Goal: Use online tool/utility: Utilize a website feature to perform a specific function

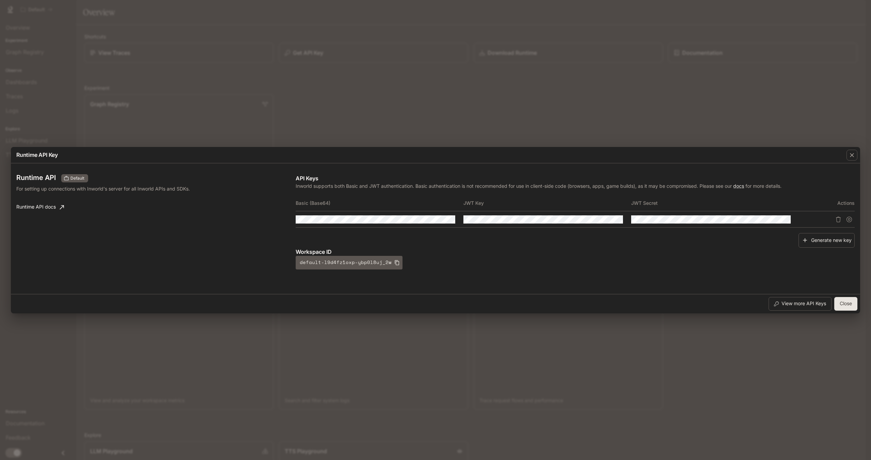
click at [746, 69] on div "Runtime API Key Runtime API Default For setting up connections with Inworld's s…" at bounding box center [435, 230] width 871 height 460
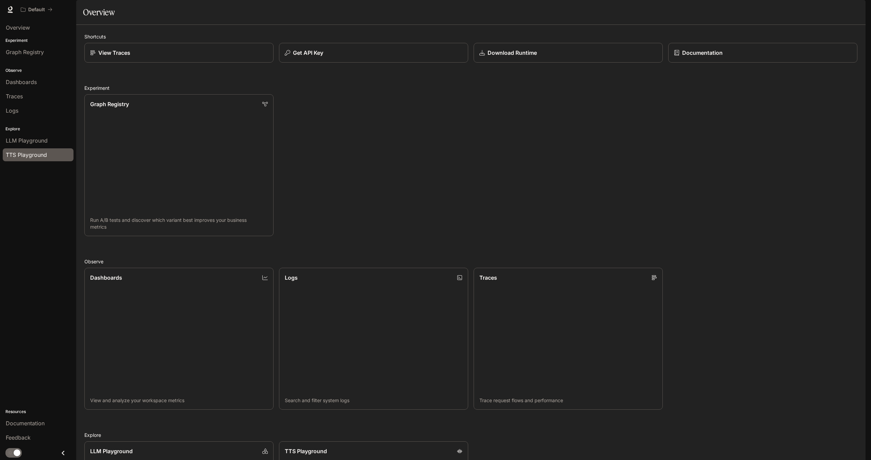
click at [28, 154] on span "TTS Playground" at bounding box center [26, 155] width 41 height 8
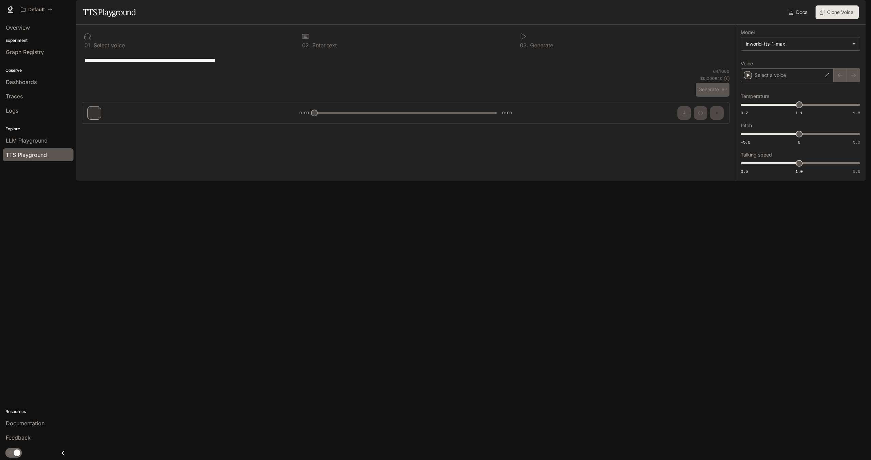
type textarea "**********"
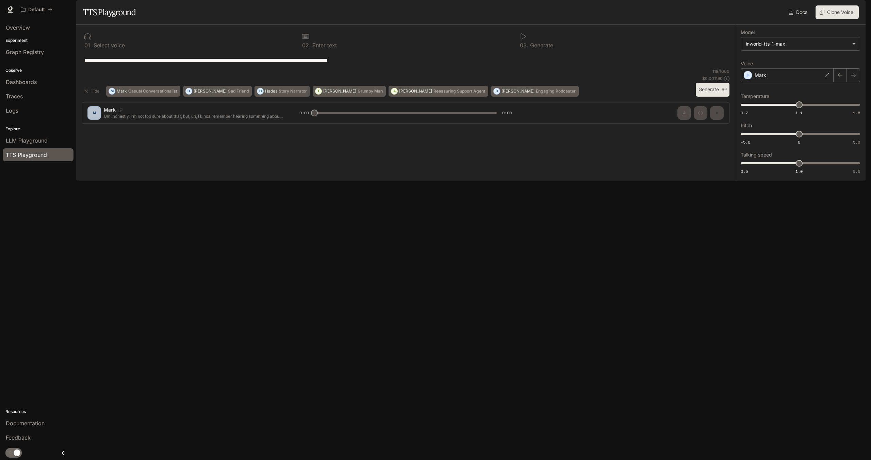
click at [837, 19] on button "Clone Voice" at bounding box center [837, 12] width 43 height 14
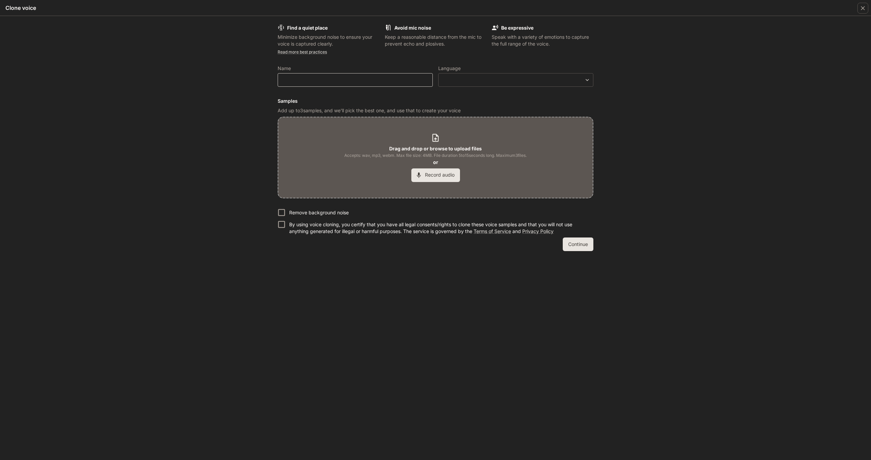
click at [361, 84] on div "​" at bounding box center [355, 80] width 155 height 14
type input "***"
click at [637, 93] on div "Find a quiet place Minimize background noise to ensure your voice is captured c…" at bounding box center [435, 238] width 871 height 444
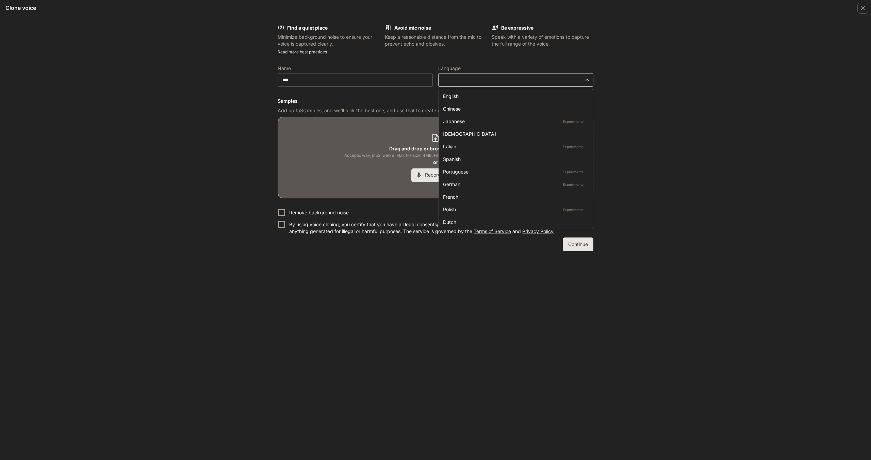
click at [571, 82] on body "**********" at bounding box center [435, 230] width 871 height 460
click at [553, 97] on div "English" at bounding box center [514, 96] width 143 height 7
type input "*****"
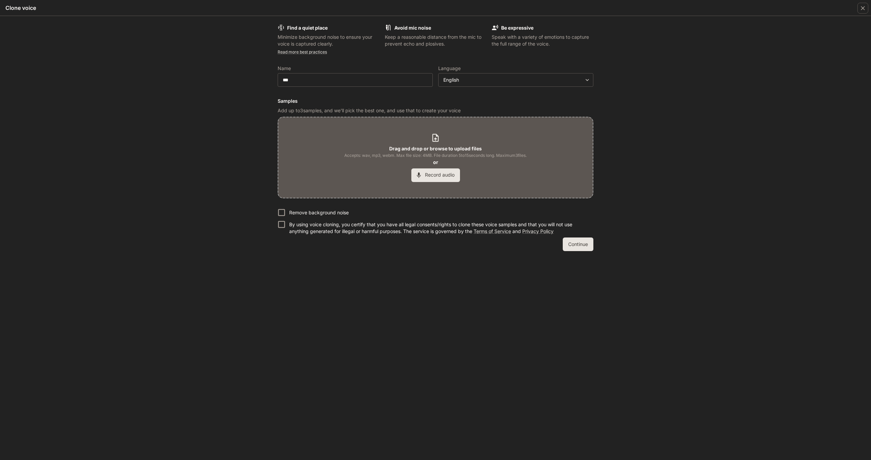
click at [690, 132] on div "Find a quiet place Minimize background noise to ensure your voice is captured c…" at bounding box center [435, 238] width 871 height 444
click at [429, 175] on button "Record audio" at bounding box center [436, 176] width 49 height 14
click at [222, 73] on div "Find a quiet place Minimize background noise to ensure your voice is captured c…" at bounding box center [435, 238] width 871 height 444
click at [447, 175] on div "Start New Recording" at bounding box center [436, 171] width 74 height 14
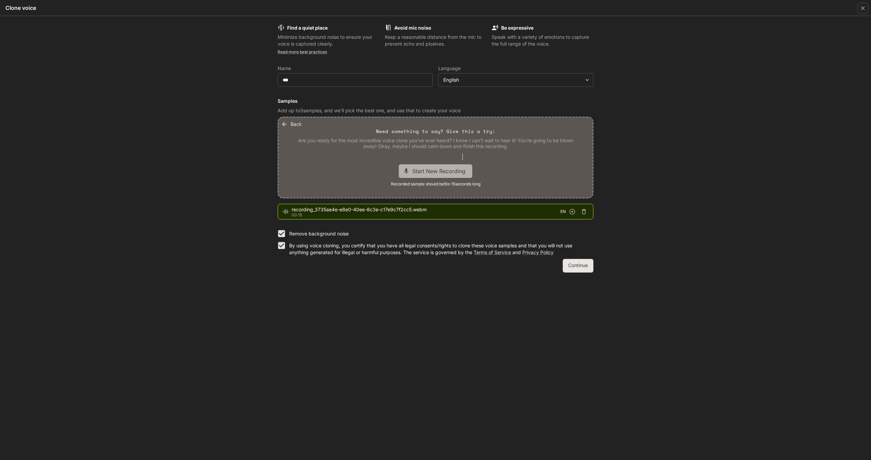
click at [433, 172] on span "Start New Recording" at bounding box center [441, 171] width 57 height 8
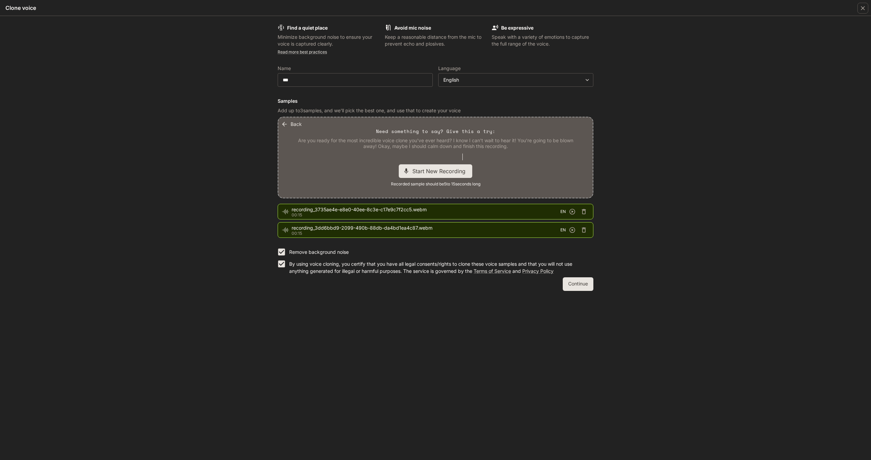
click at [583, 283] on button "Continue" at bounding box center [578, 284] width 31 height 14
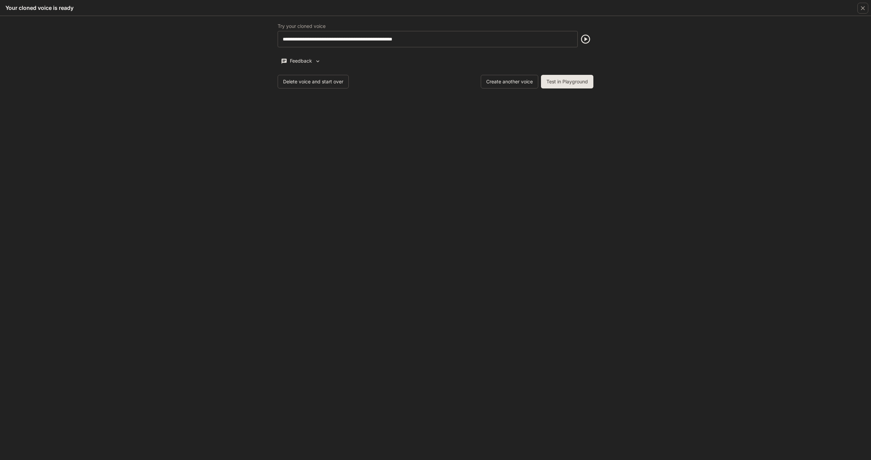
click at [585, 43] on icon "button" at bounding box center [585, 39] width 9 height 9
click at [572, 84] on button "Test in Playground" at bounding box center [567, 82] width 52 height 14
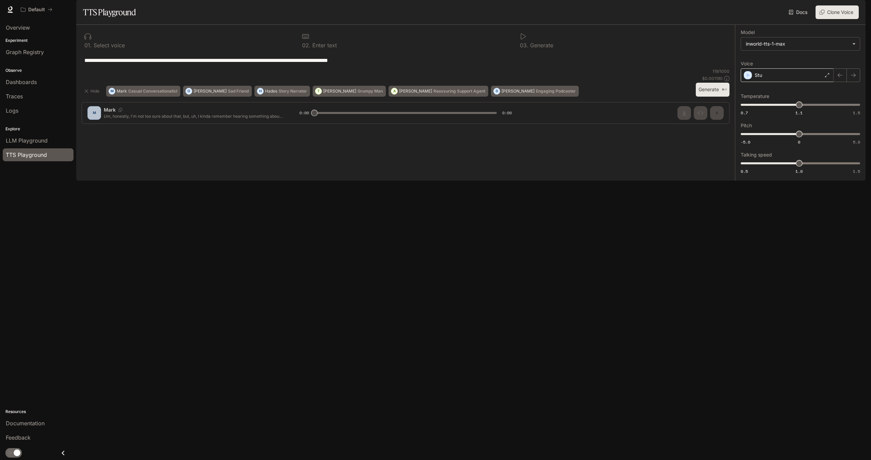
click at [808, 82] on div "Stu" at bounding box center [787, 75] width 93 height 14
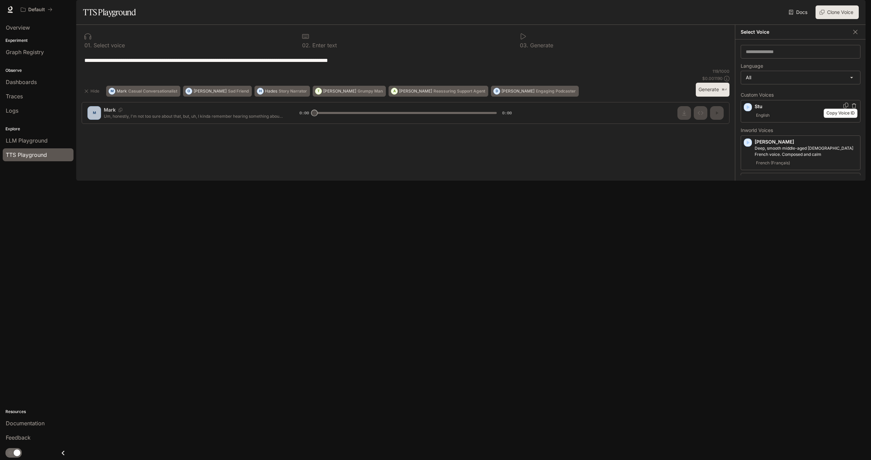
click at [844, 108] on icon "Copy Voice ID" at bounding box center [846, 105] width 7 height 5
click at [764, 158] on p "Deep, smooth middle-aged [DEMOGRAPHIC_DATA] French voice. Composed and calm" at bounding box center [806, 151] width 103 height 12
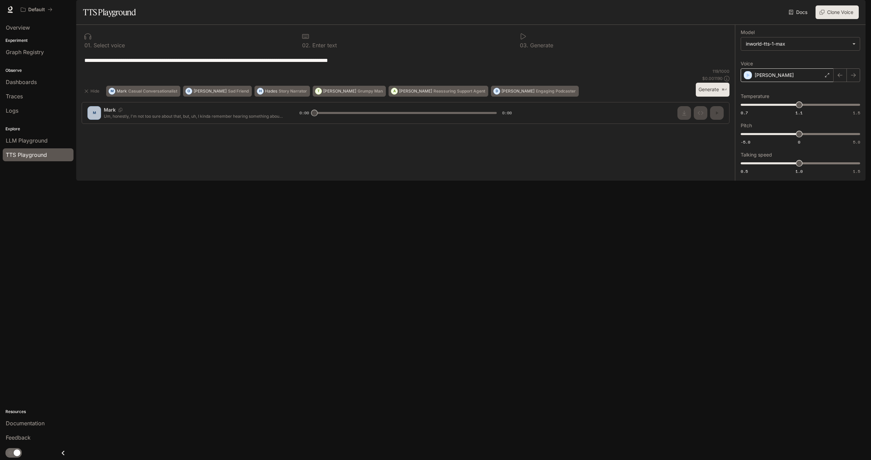
click at [782, 82] on div "[PERSON_NAME]" at bounding box center [787, 75] width 93 height 14
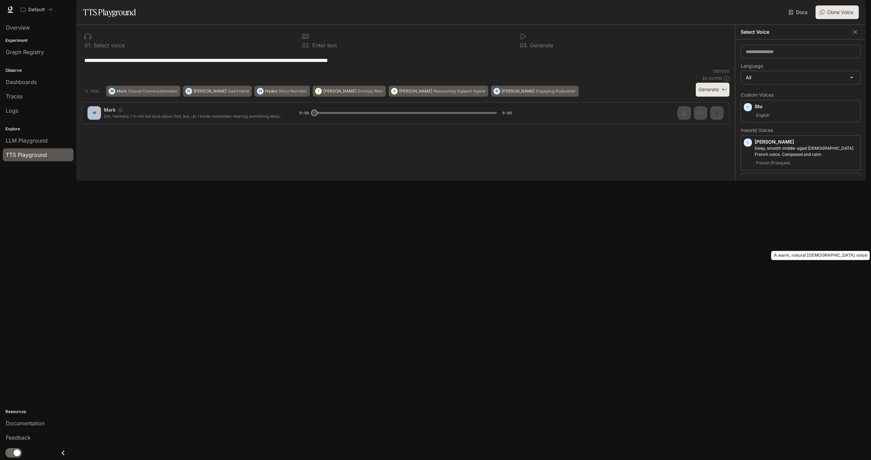
click at [781, 226] on p "A warm, natural [DEMOGRAPHIC_DATA] voice" at bounding box center [806, 223] width 103 height 6
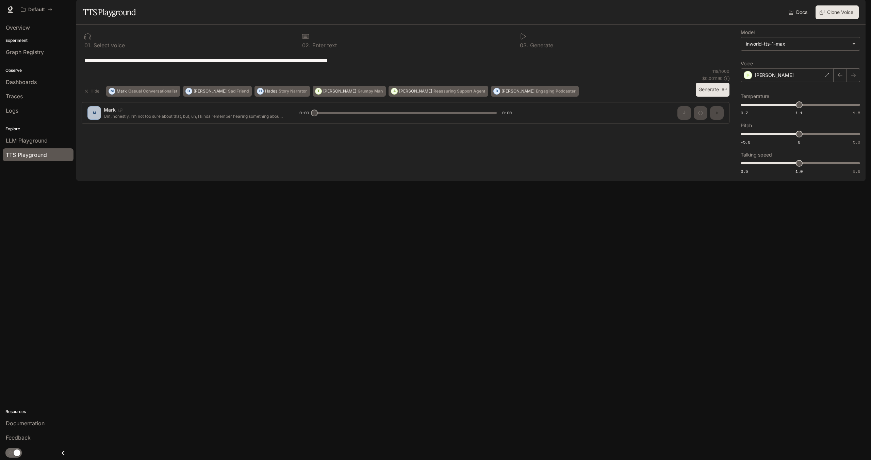
click at [523, 40] on icon at bounding box center [523, 36] width 7 height 7
click at [713, 97] on button "Generate ⌘⏎" at bounding box center [713, 90] width 34 height 14
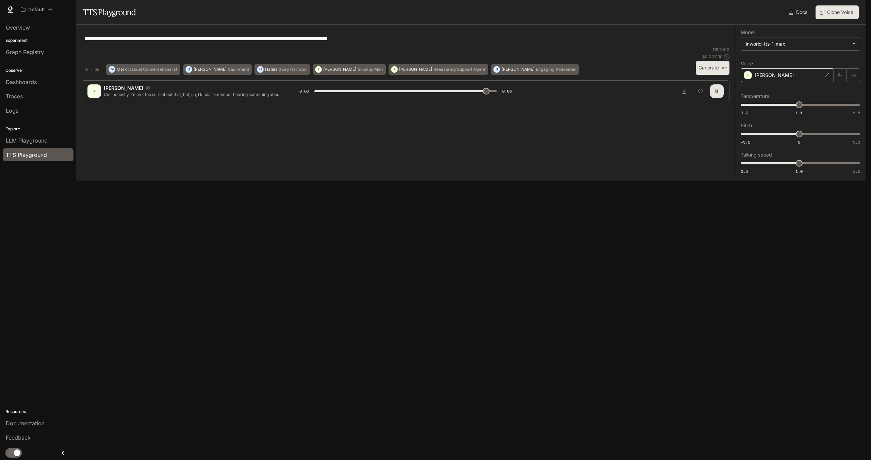
click at [798, 82] on div "[PERSON_NAME]" at bounding box center [787, 75] width 93 height 14
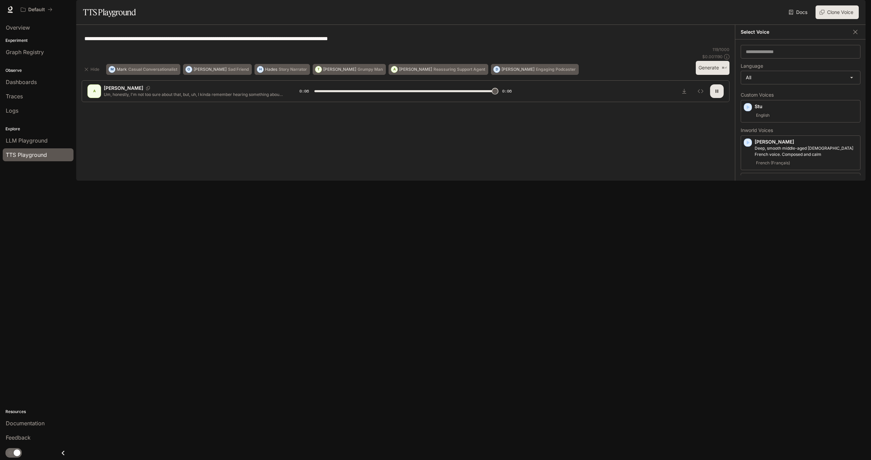
type input "*"
click at [851, 219] on icon "Copy Voice ID" at bounding box center [854, 215] width 7 height 5
